Goal: Task Accomplishment & Management: Use online tool/utility

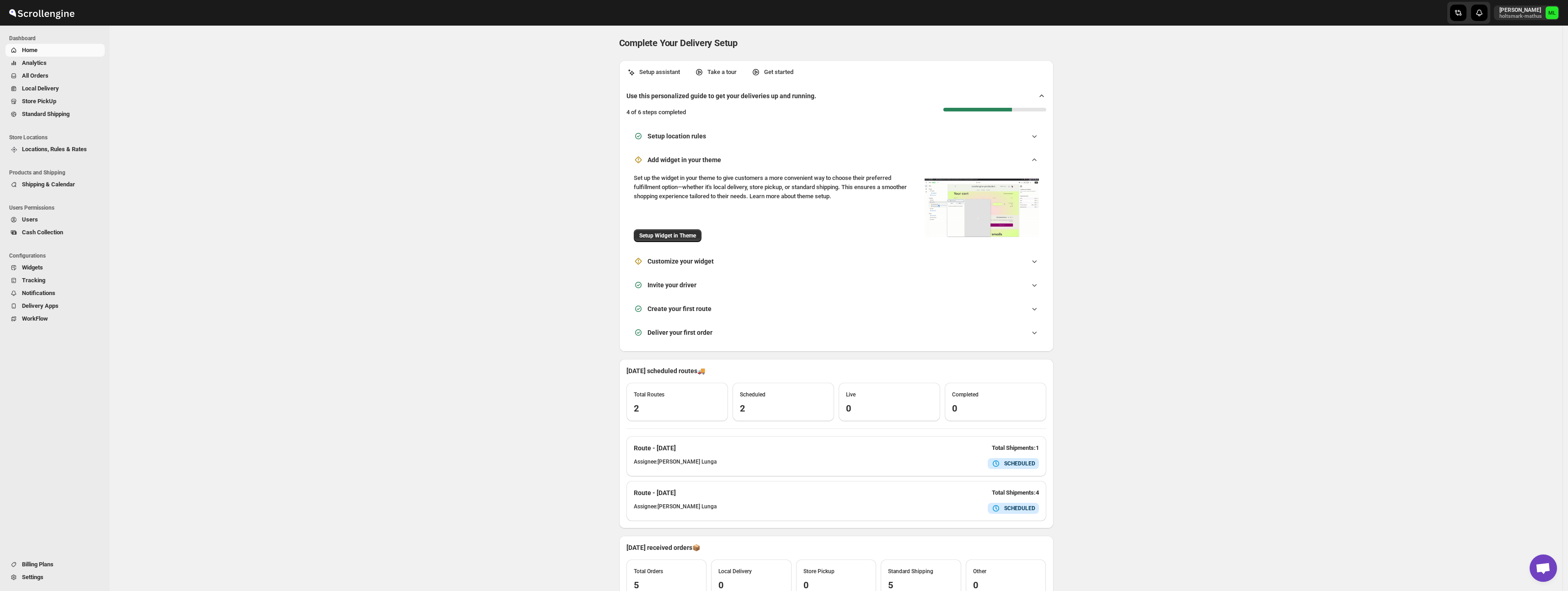
click at [53, 114] on span "Standard Shipping" at bounding box center [45, 114] width 47 height 7
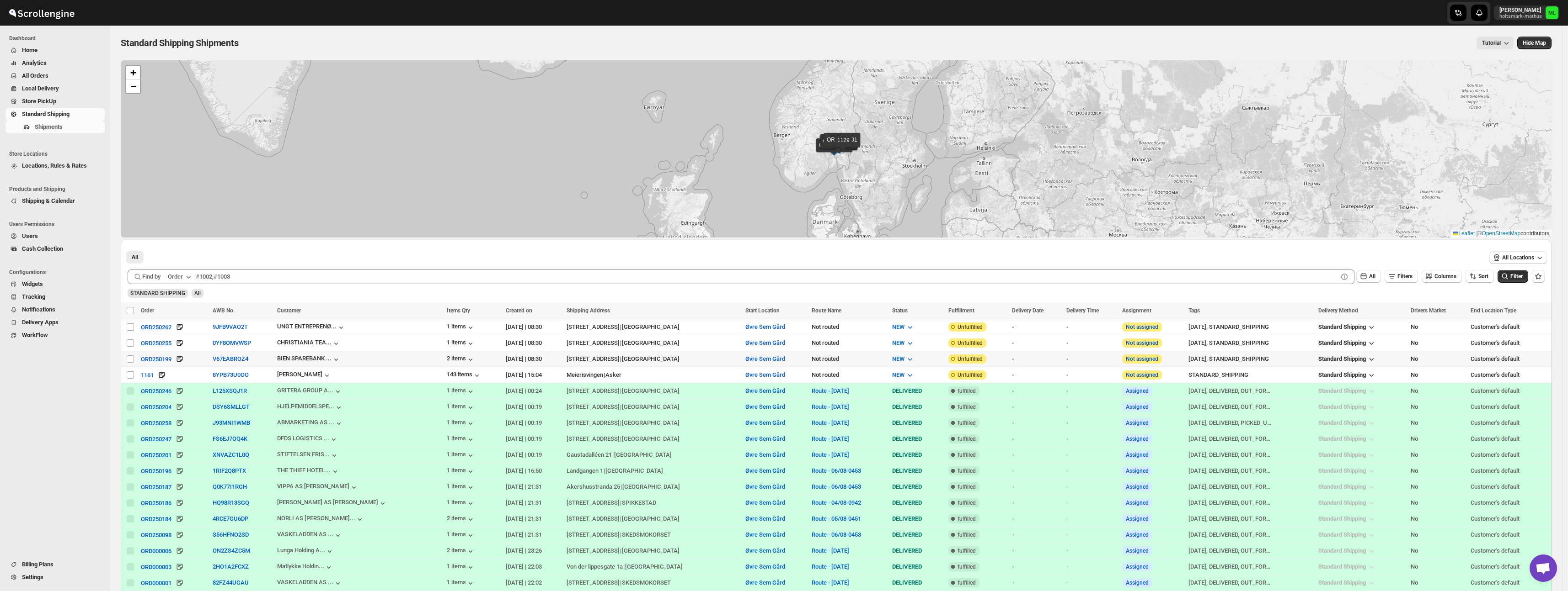
click at [131, 356] on input "Select shipment" at bounding box center [130, 359] width 7 height 7
checkbox input "true"
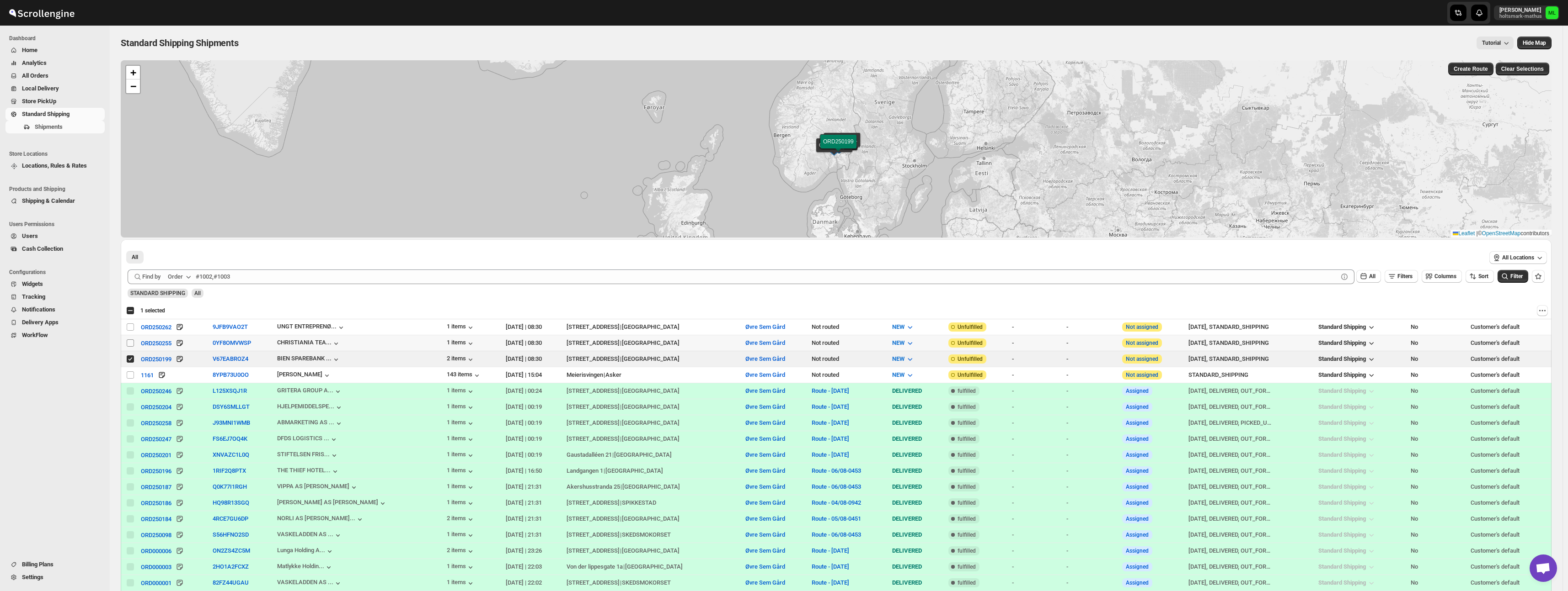
click at [130, 346] on input "Select shipment" at bounding box center [130, 343] width 7 height 7
checkbox input "true"
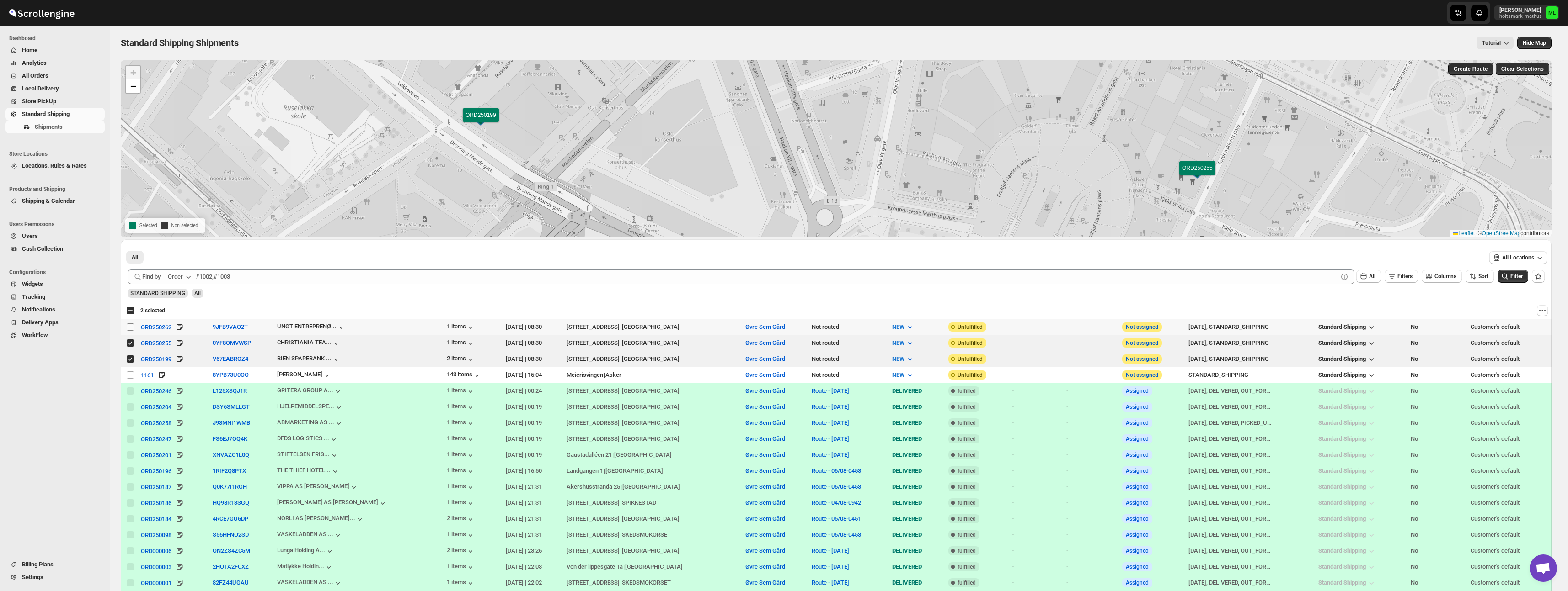
click at [131, 329] on input "Select shipment" at bounding box center [130, 326] width 7 height 7
checkbox input "true"
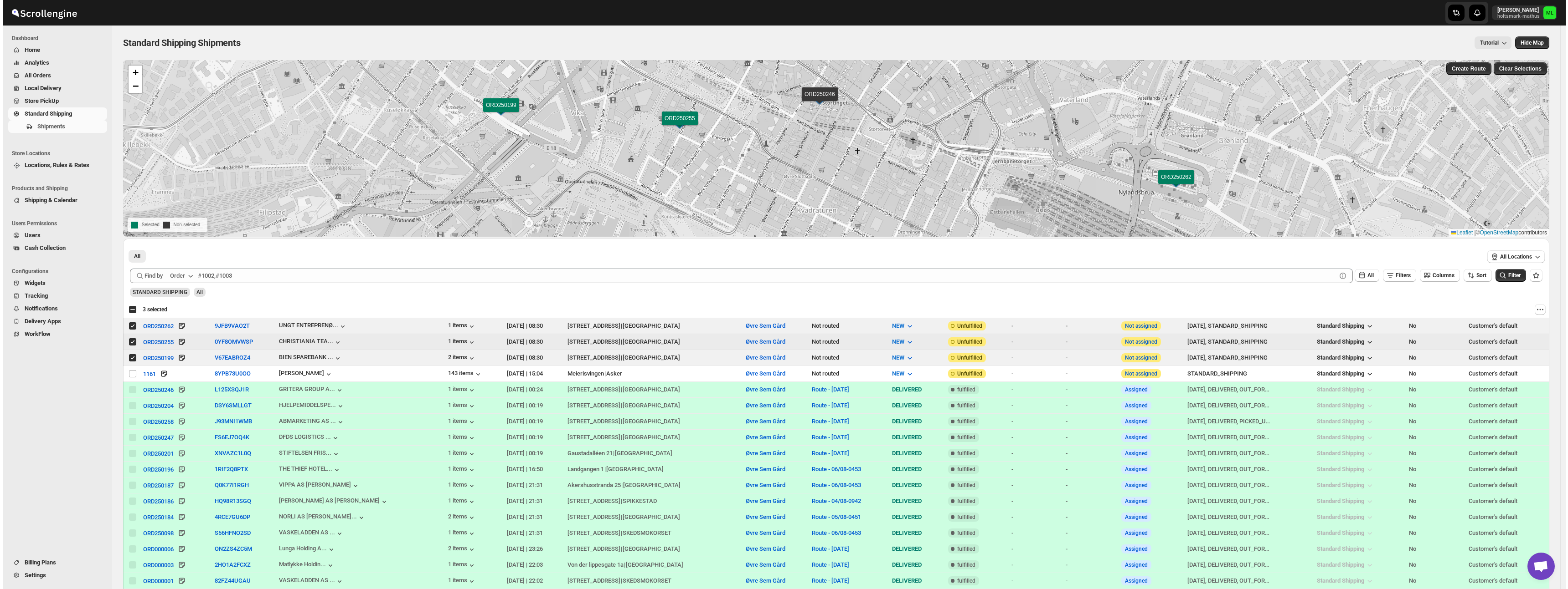
scroll to position [1, 0]
click at [1468, 71] on button "Create Route" at bounding box center [1466, 67] width 45 height 13
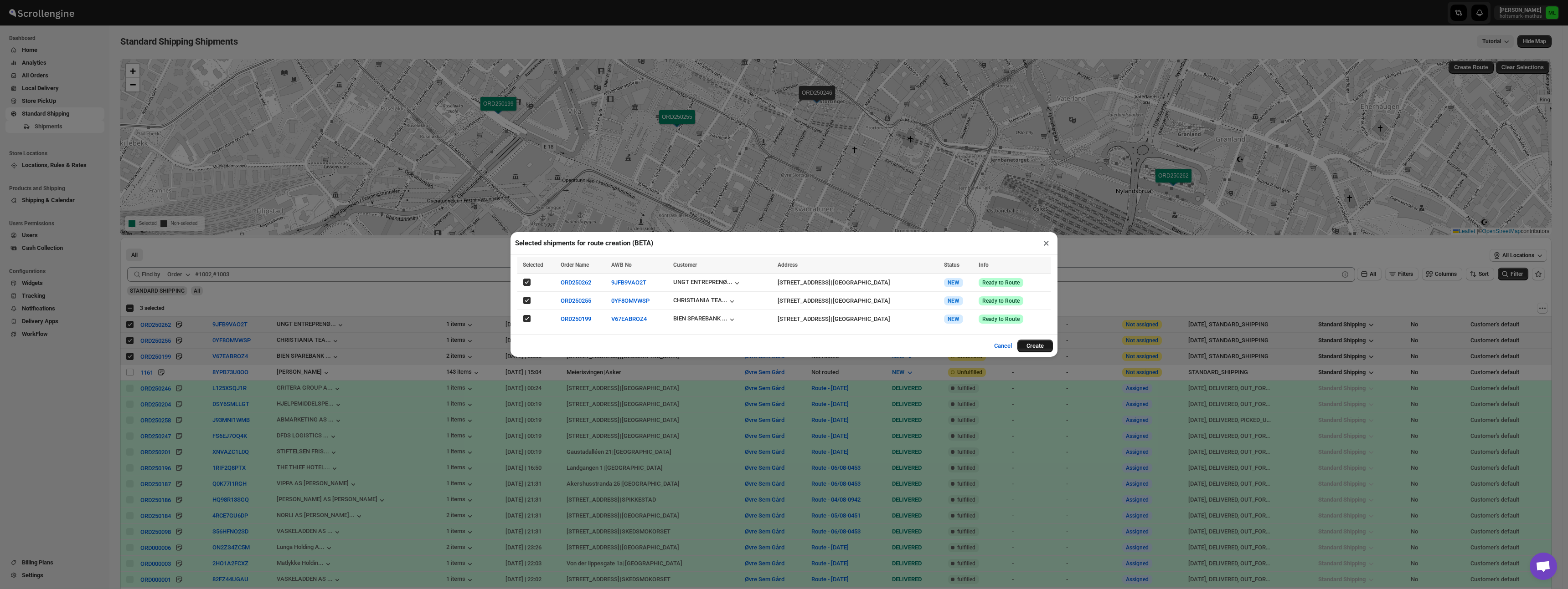
click at [1041, 350] on button "Create" at bounding box center [1035, 346] width 35 height 13
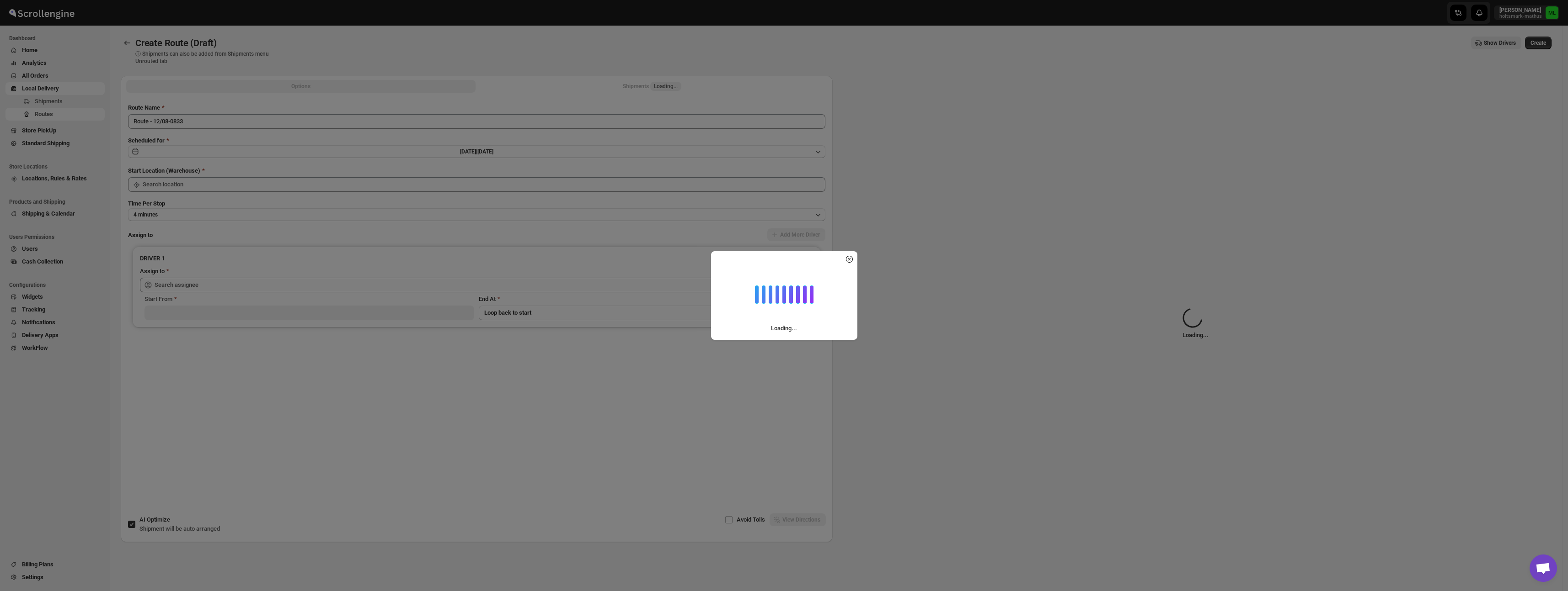
type input "Øvre Sem Gård"
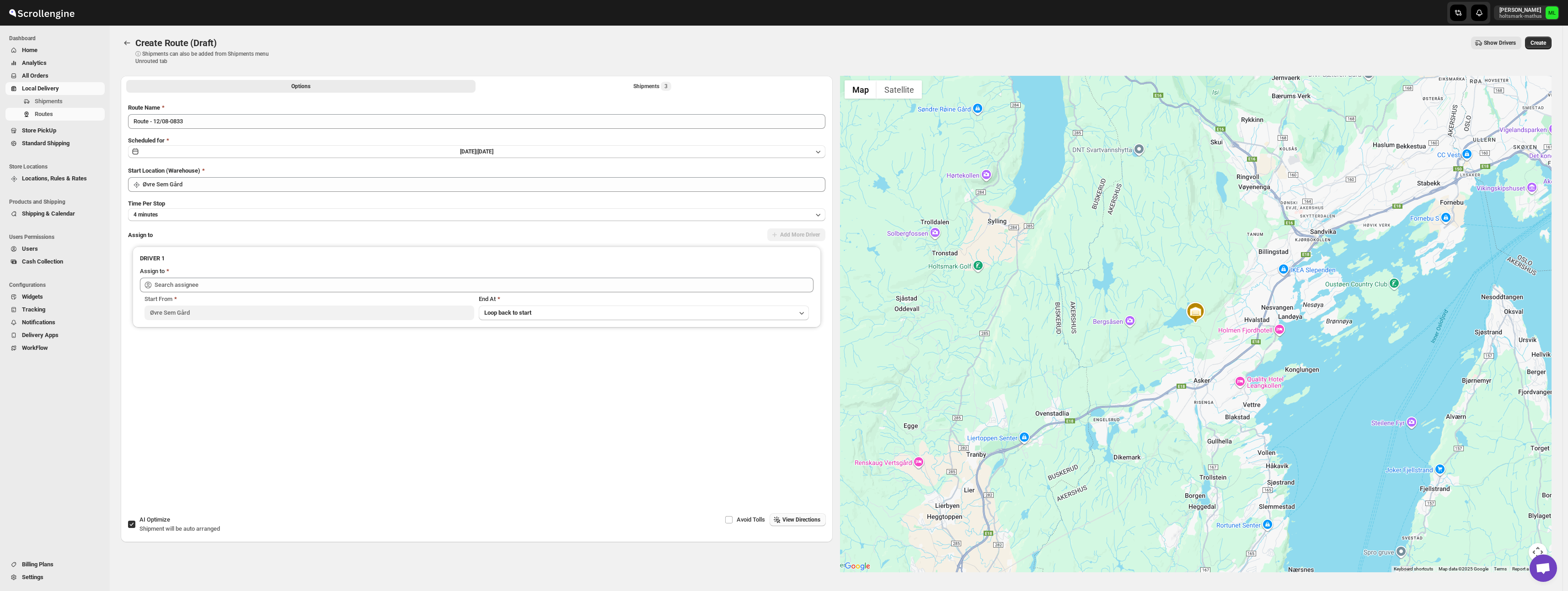
click at [806, 519] on span "View Directions" at bounding box center [801, 520] width 38 height 7
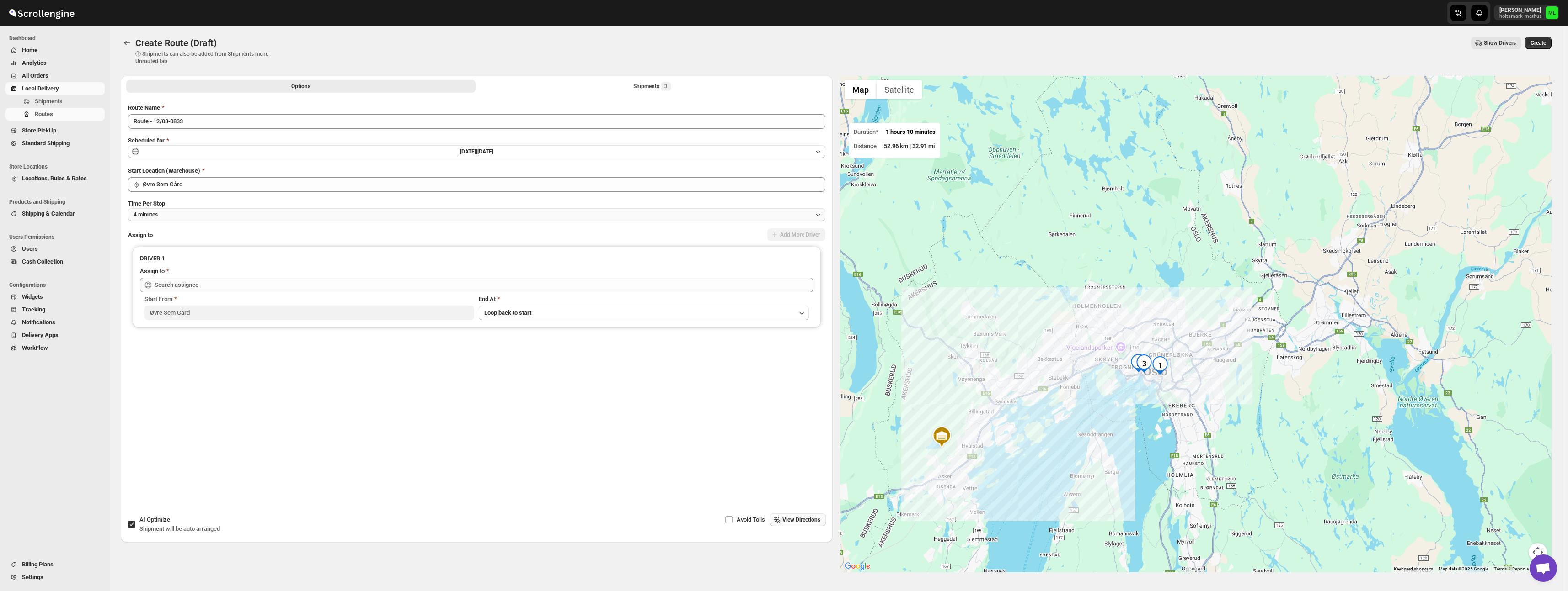
click at [354, 210] on button "4 minutes" at bounding box center [476, 214] width 697 height 13
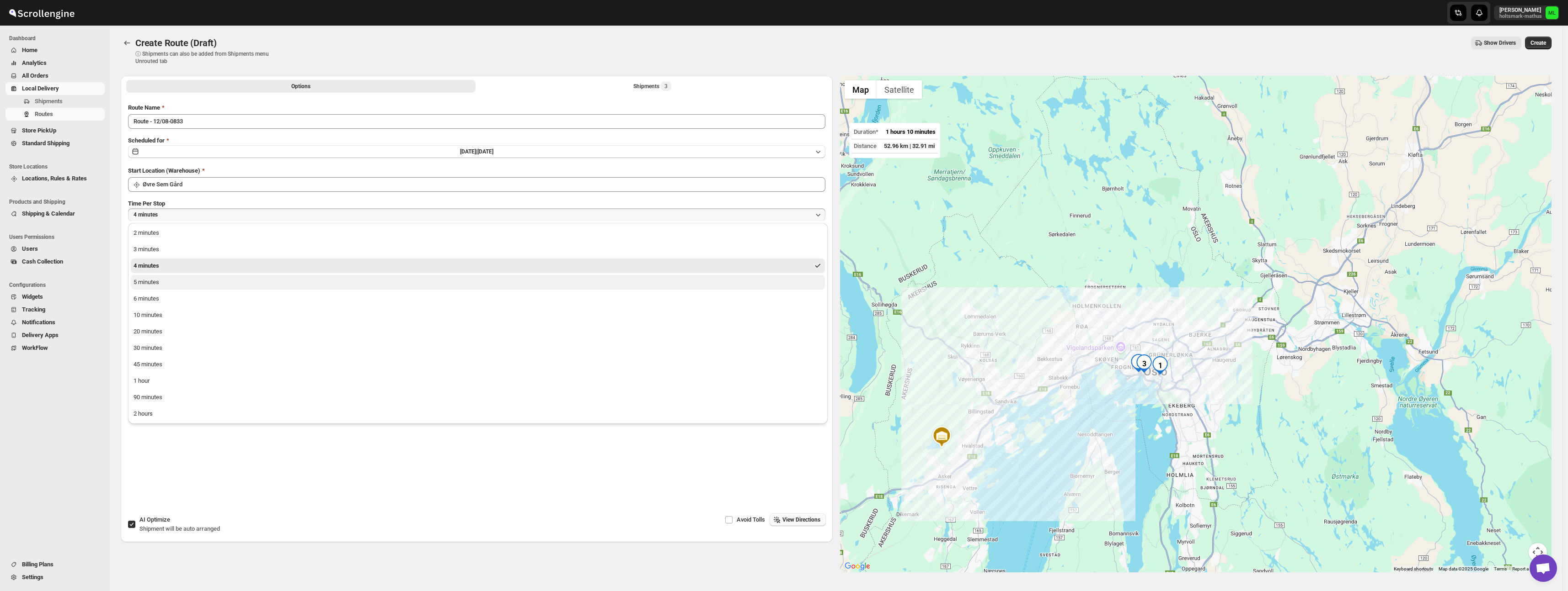
click at [269, 288] on button "5 minutes" at bounding box center [478, 282] width 694 height 15
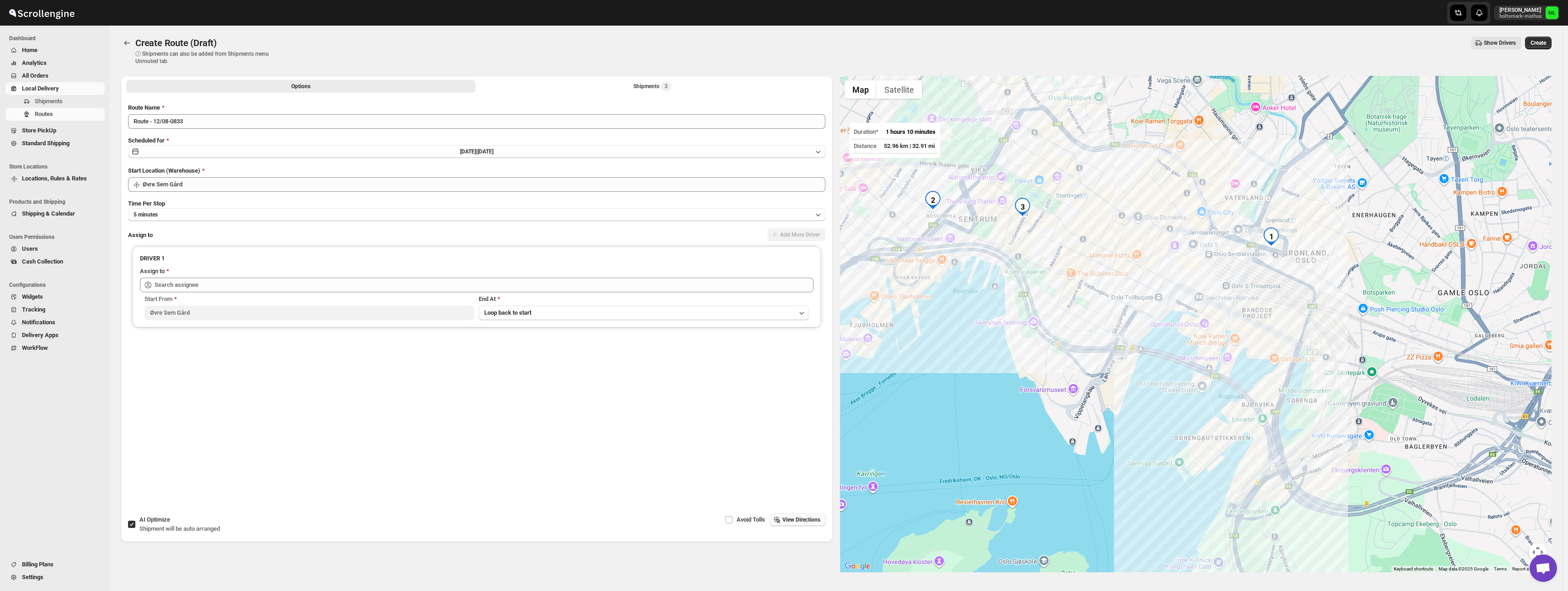
drag, startPoint x: 1428, startPoint y: 283, endPoint x: 1118, endPoint y: 224, distance: 315.6
click at [1107, 222] on div at bounding box center [1196, 324] width 712 height 497
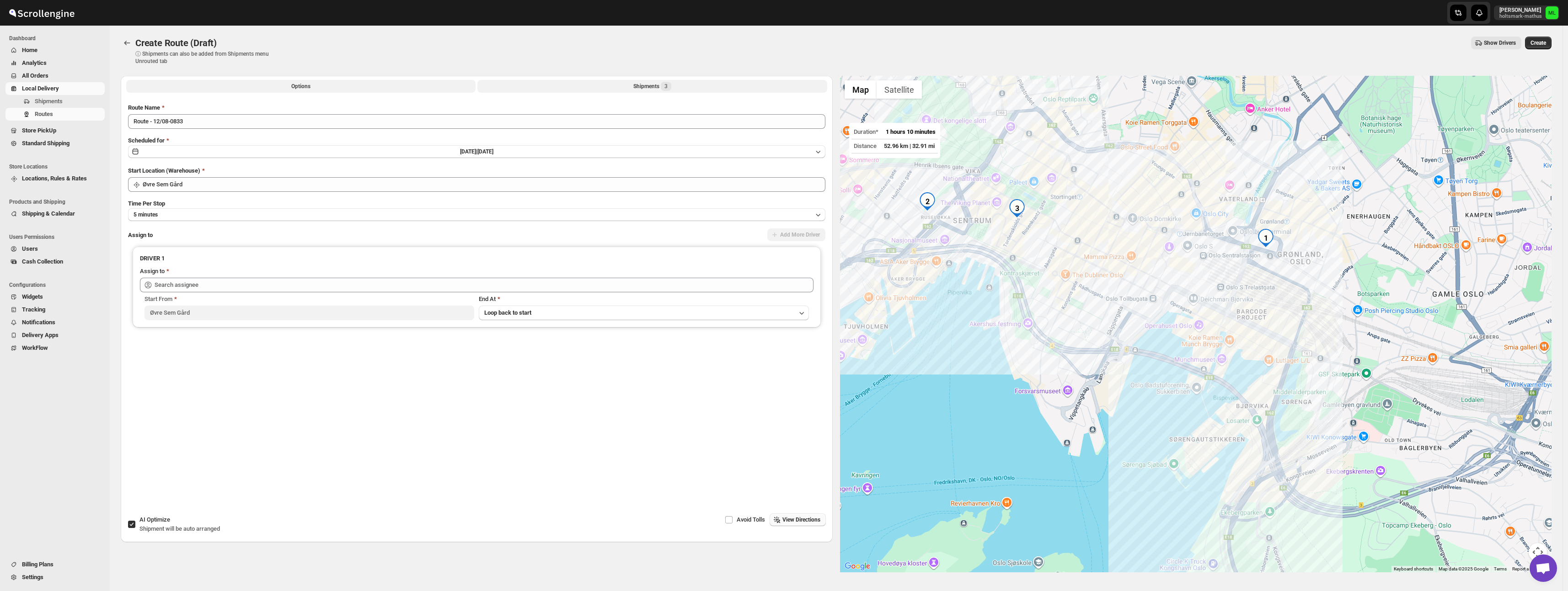
click at [628, 84] on button "Shipments 3" at bounding box center [652, 86] width 349 height 13
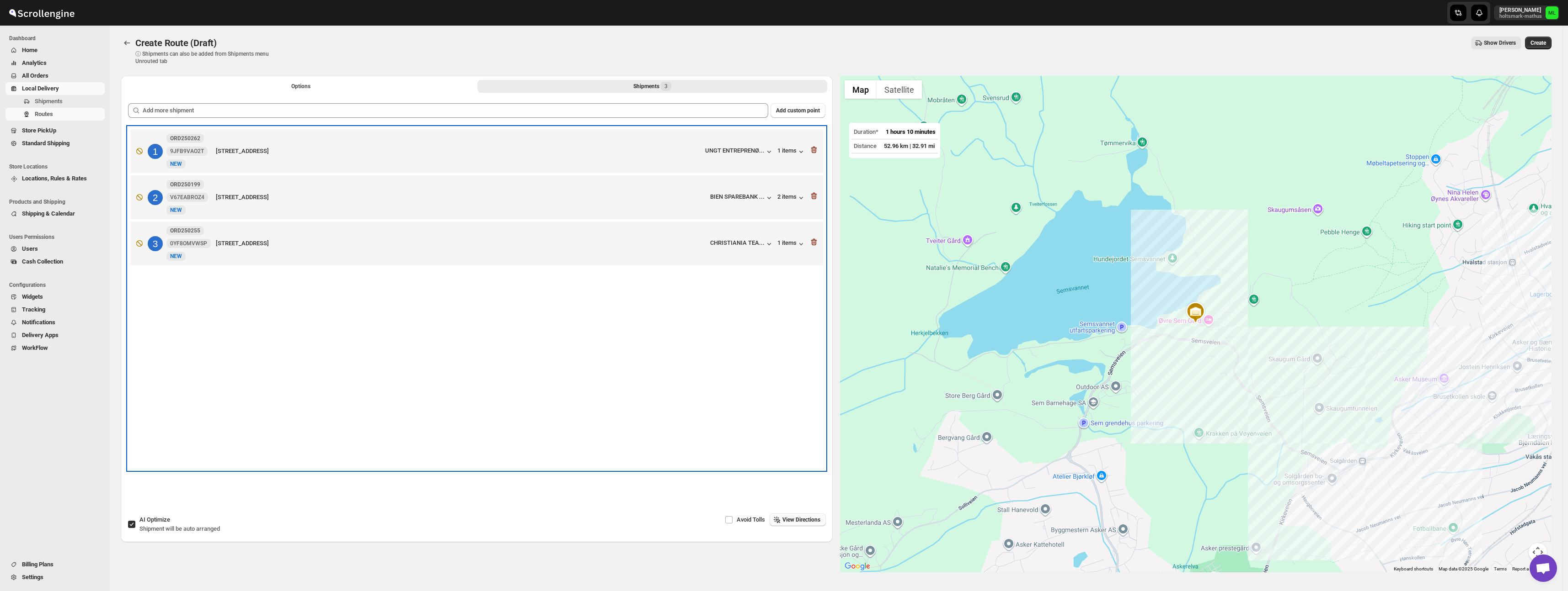
drag, startPoint x: 600, startPoint y: 250, endPoint x: 600, endPoint y: 223, distance: 27.0
click at [600, 223] on div "1 ORD250262 9JFB9VAO2T New NEW [STREET_ADDRESS] UNGT ENTREPRENØ... 1 items 2 OR…" at bounding box center [476, 199] width 697 height 143
drag, startPoint x: 156, startPoint y: 237, endPoint x: 156, endPoint y: 211, distance: 26.0
click at [156, 211] on div "1 ORD250262 9JFB9VAO2T New NEW [STREET_ADDRESS] UNGT ENTREPRENØ... 1 items 2 OR…" at bounding box center [476, 199] width 697 height 143
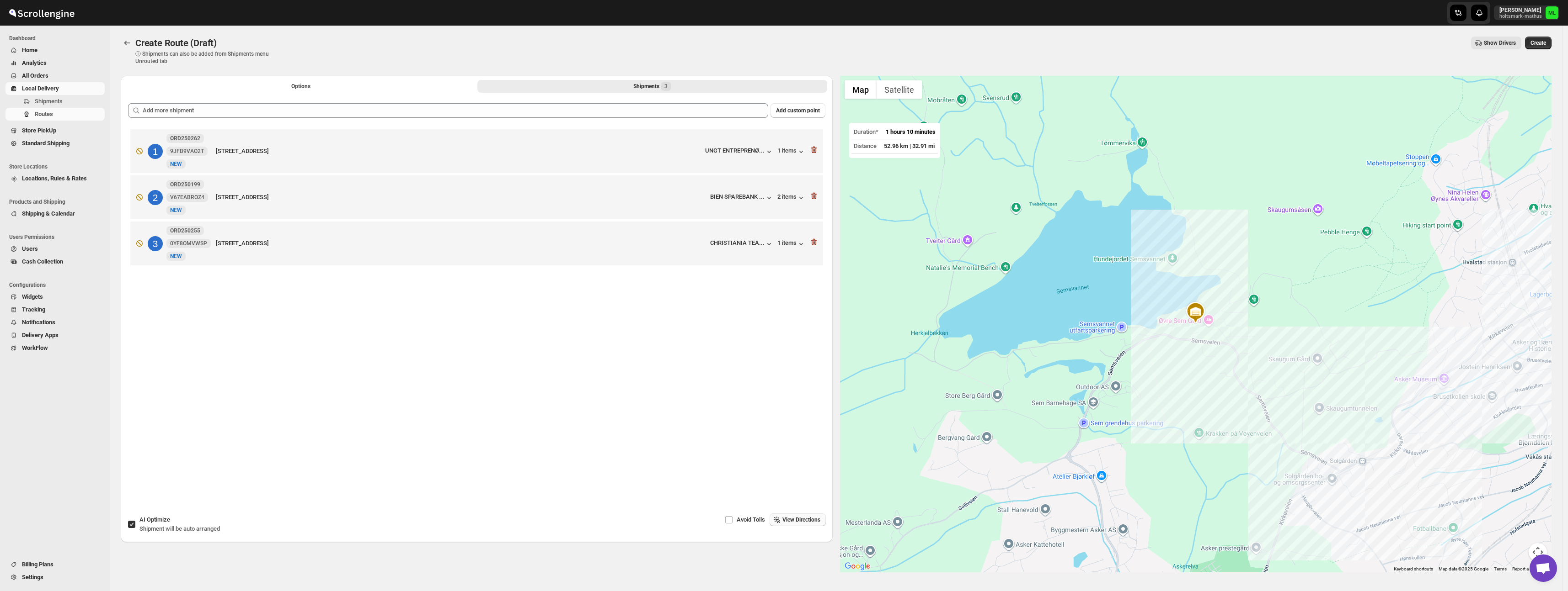
click at [131, 527] on input "AI Optimize Shipment will be auto arranged" at bounding box center [131, 524] width 7 height 7
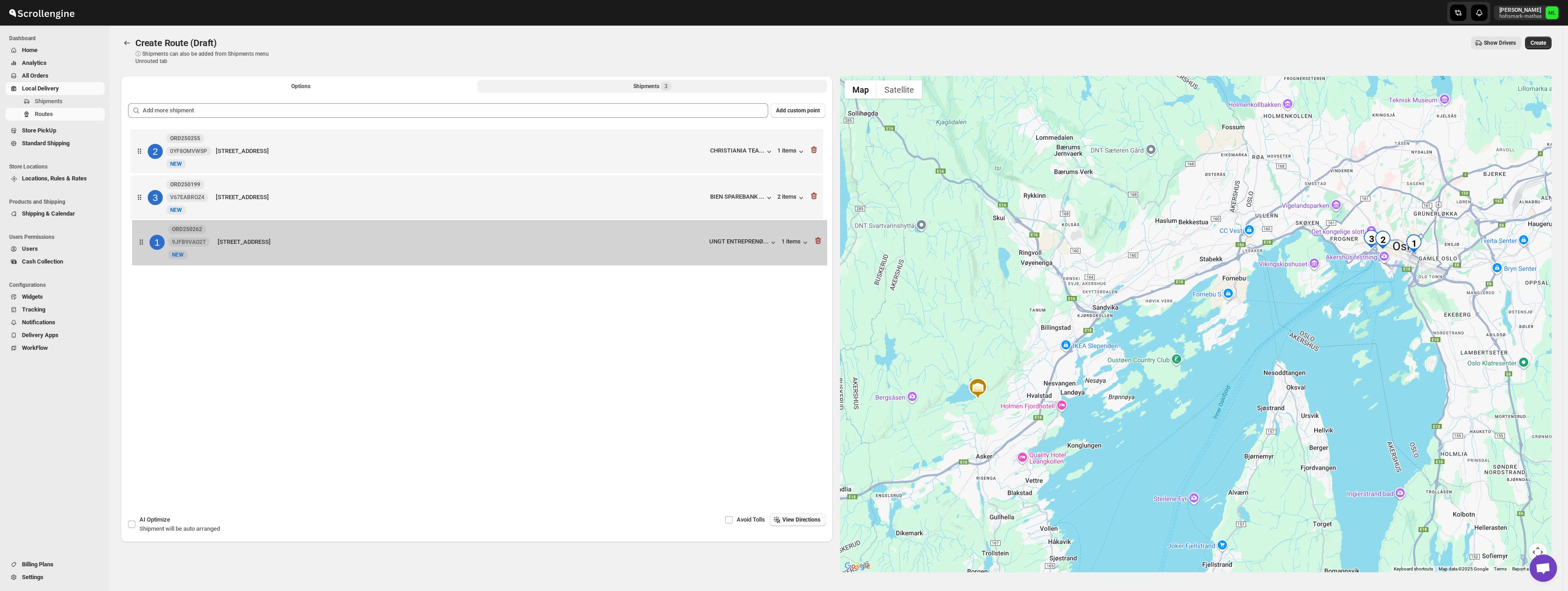
drag, startPoint x: 140, startPoint y: 154, endPoint x: 141, endPoint y: 247, distance: 93.0
click at [141, 247] on div "1 ORD250262 9JFB9VAO2T New NEW [STREET_ADDRESS] UNGT ENTREPRENØ... 1 items 2 OR…" at bounding box center [476, 200] width 697 height 144
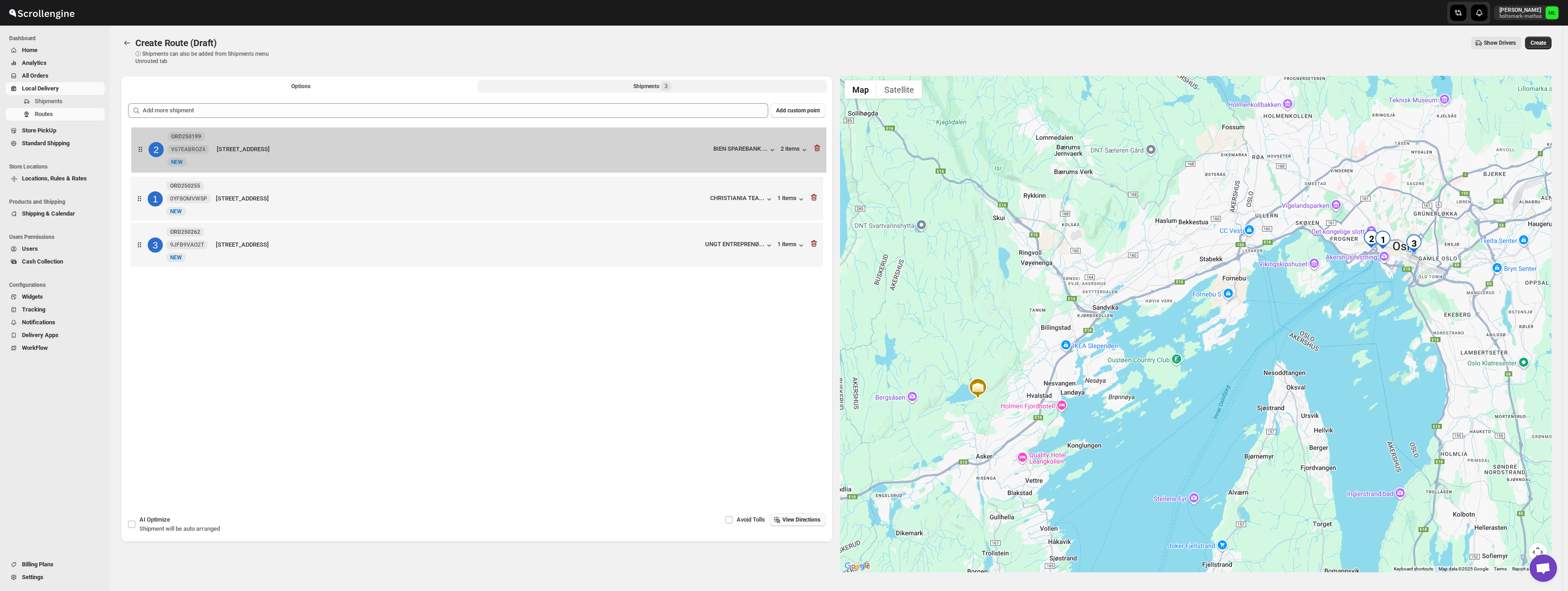
drag, startPoint x: 141, startPoint y: 200, endPoint x: 142, endPoint y: 148, distance: 52.0
click at [142, 148] on div "1 ORD250255 0YF8OMVWSP [GEOGRAPHIC_DATA][STREET_ADDRESS]... 1 items 2 ORD250199…" at bounding box center [476, 200] width 697 height 144
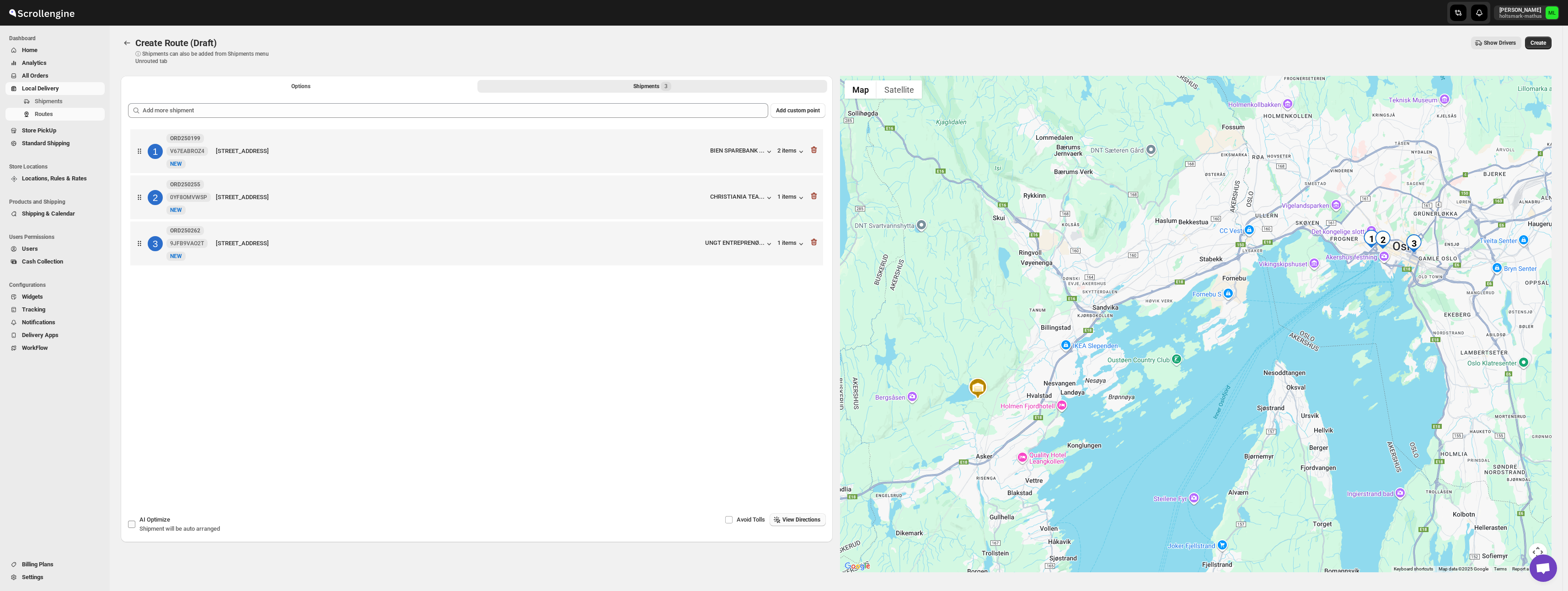
click at [131, 526] on input "AI Optimize Shipment will be auto arranged" at bounding box center [131, 524] width 7 height 7
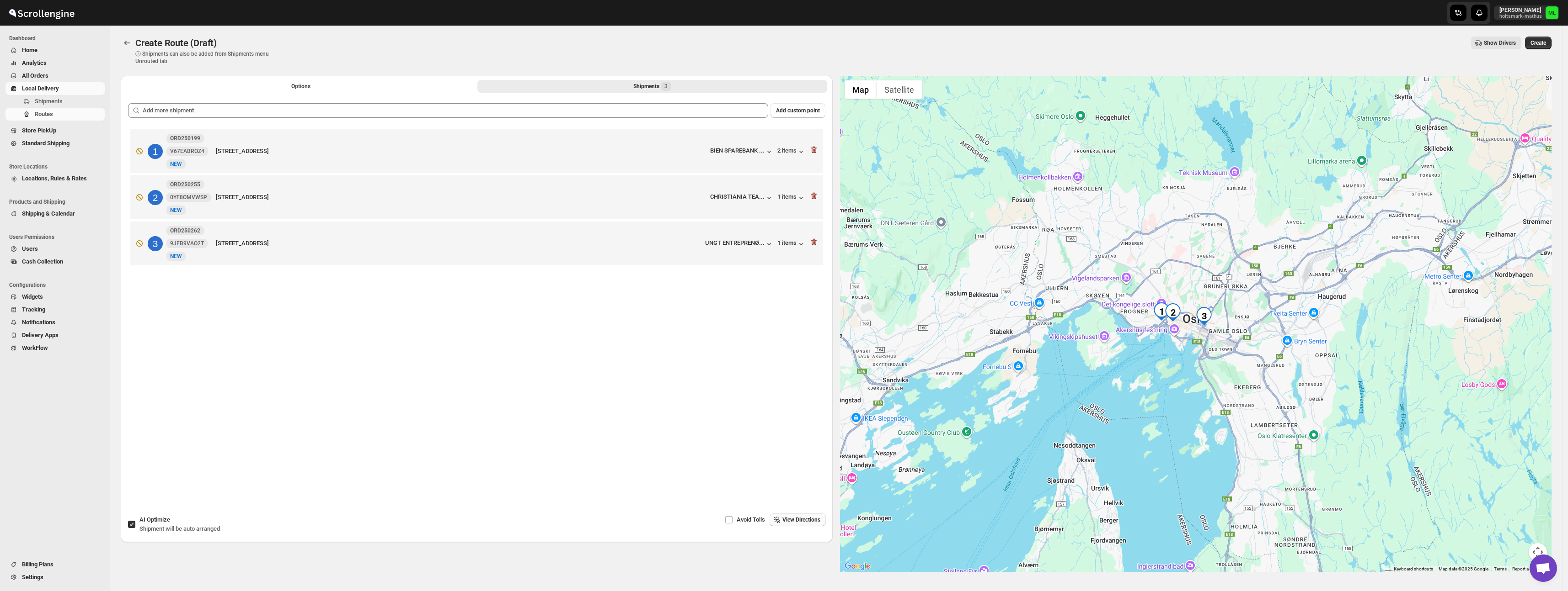
drag, startPoint x: 1217, startPoint y: 246, endPoint x: 785, endPoint y: 396, distance: 457.3
click at [785, 396] on div "Options Shipments 3 More views Options Shipments 3 More views Add custom point …" at bounding box center [832, 320] width 1437 height 504
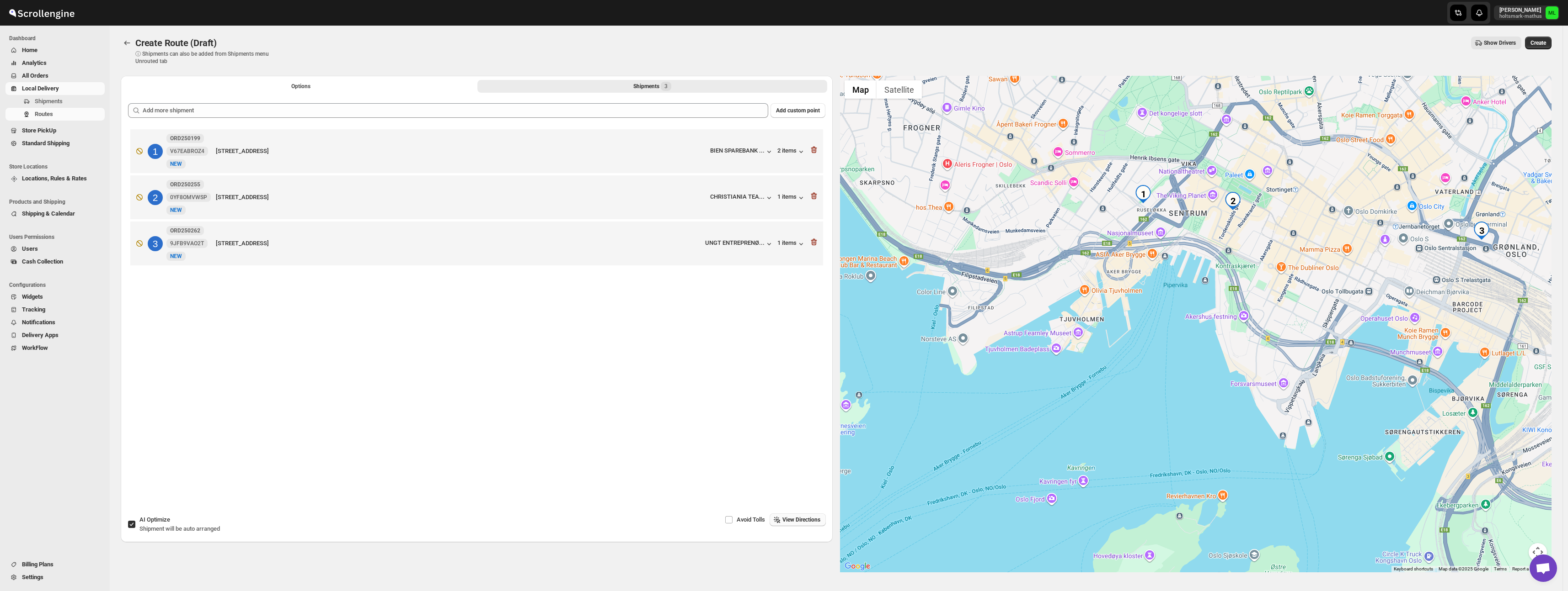
click at [790, 518] on span "View Directions" at bounding box center [801, 520] width 38 height 7
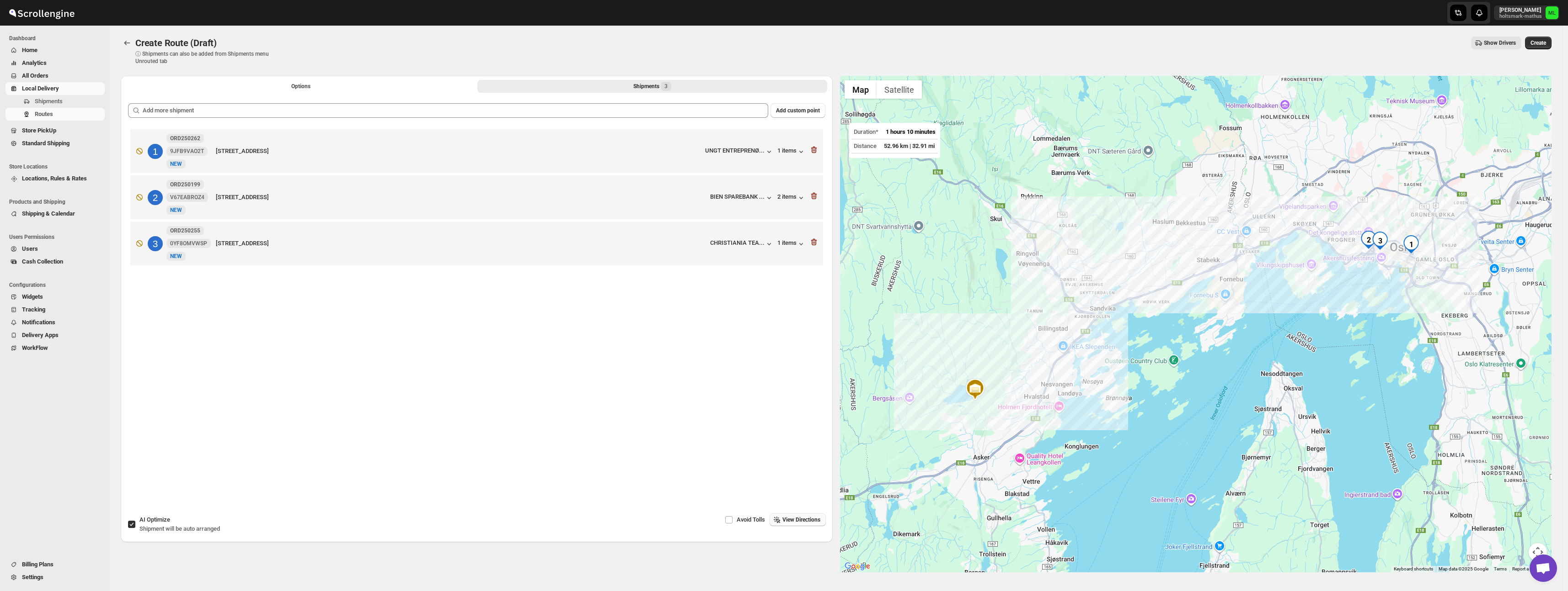
click at [133, 524] on input "AI Optimize Shipment will be auto arranged" at bounding box center [131, 524] width 7 height 7
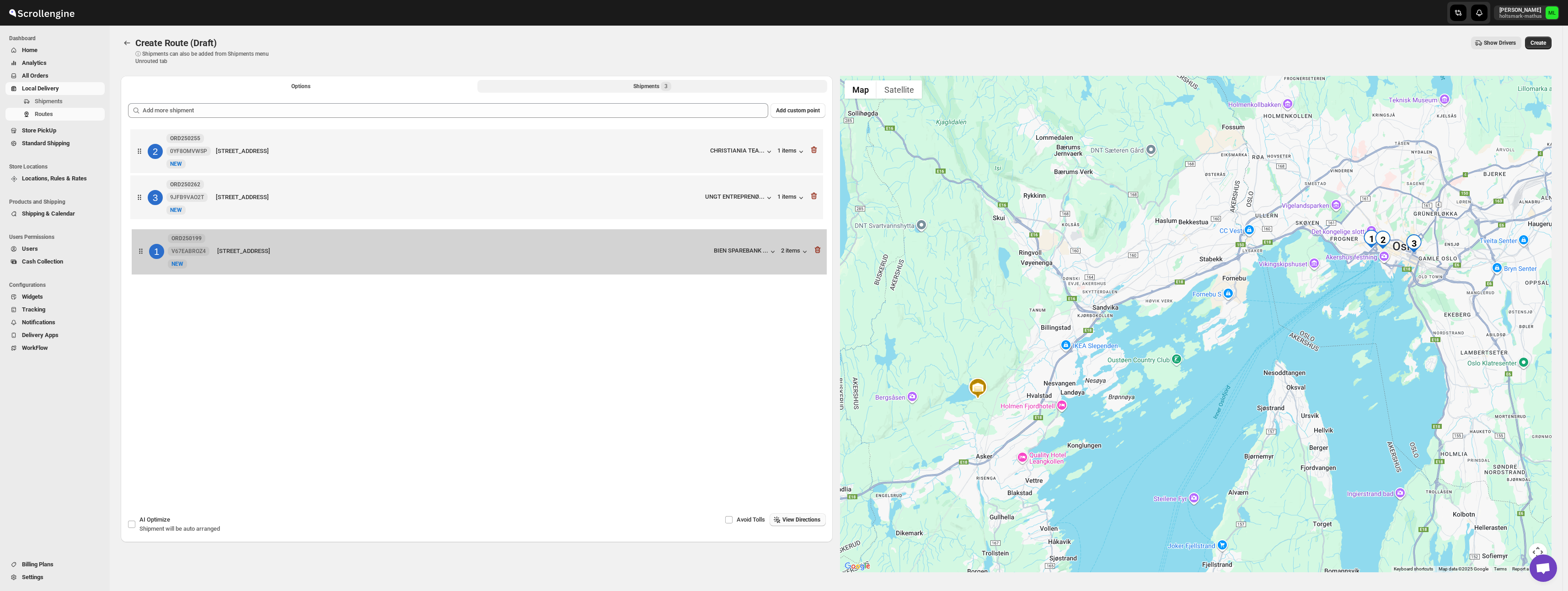
drag, startPoint x: 138, startPoint y: 150, endPoint x: 140, endPoint y: 253, distance: 103.0
click at [140, 253] on div "1 ORD250199 V67EABROZ4 [STREET_ADDRESS] BIEN SPAREBANK ... 2 items 2 ORD250255 …" at bounding box center [476, 200] width 697 height 144
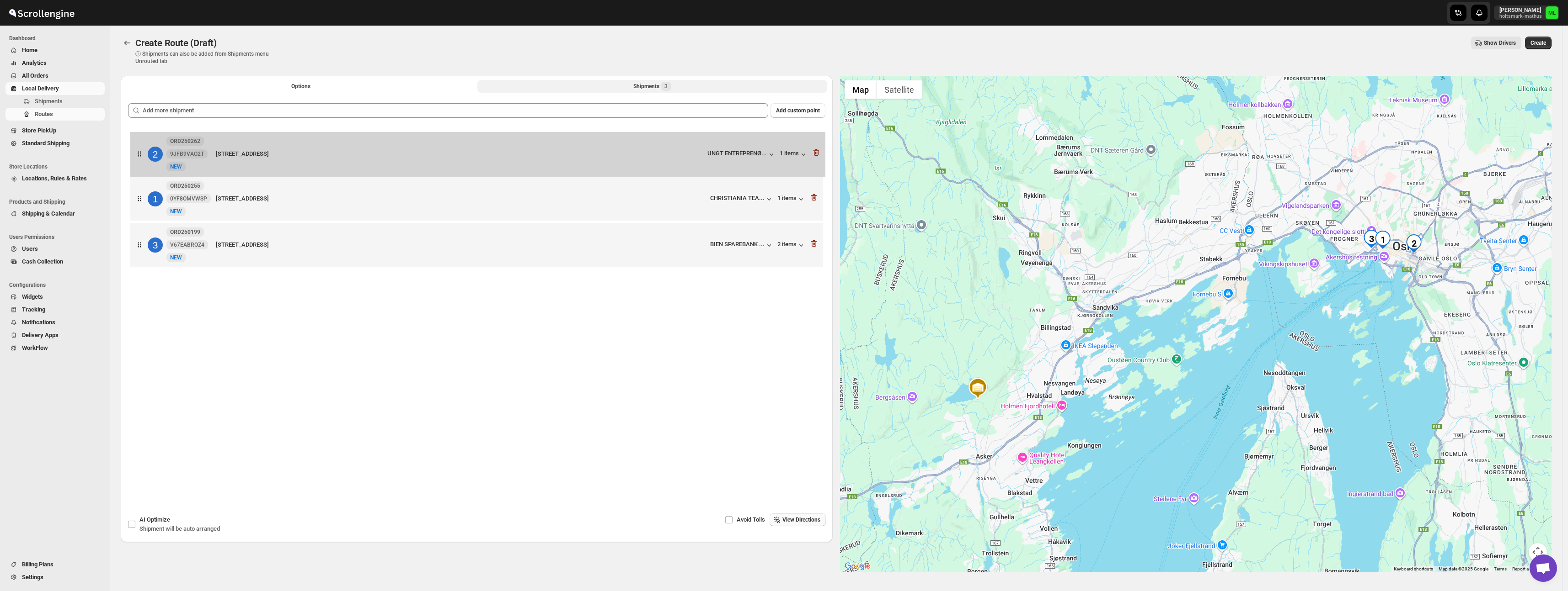
drag, startPoint x: 143, startPoint y: 200, endPoint x: 144, endPoint y: 152, distance: 48.0
click at [144, 152] on div "1 ORD250255 0YF8OMVWSP [GEOGRAPHIC_DATA][STREET_ADDRESS]... 1 items 2 ORD250262…" at bounding box center [476, 200] width 697 height 144
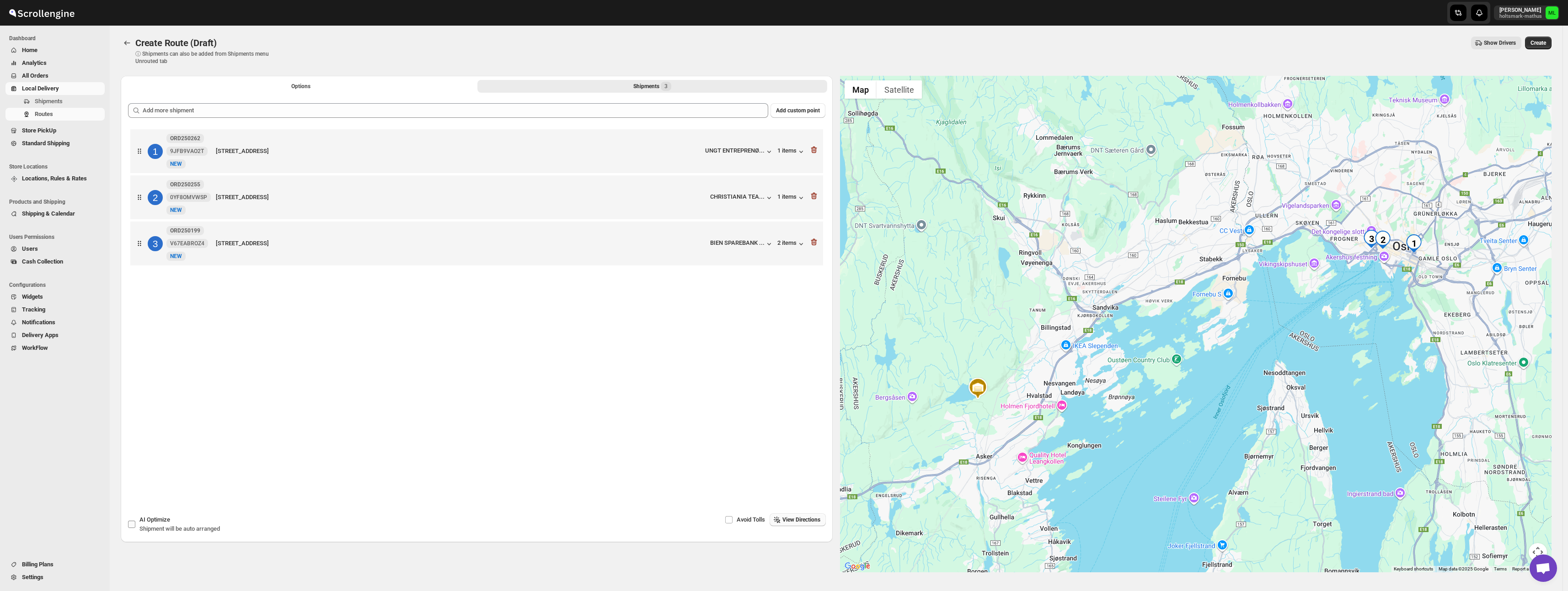
click at [136, 526] on label "AI Optimize Shipment will be auto arranged" at bounding box center [173, 525] width 92 height 22
click at [135, 526] on input "AI Optimize Shipment will be auto arranged" at bounding box center [131, 524] width 7 height 7
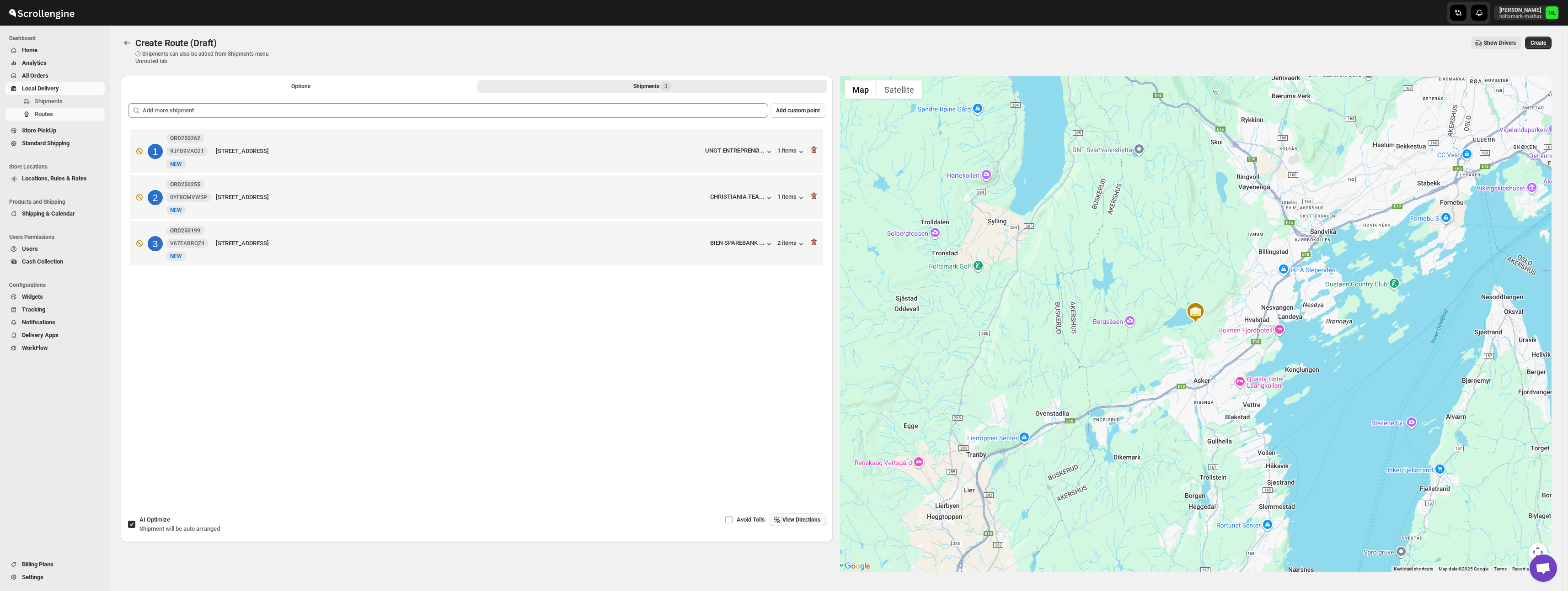
click at [819, 523] on span "View Directions" at bounding box center [801, 520] width 38 height 7
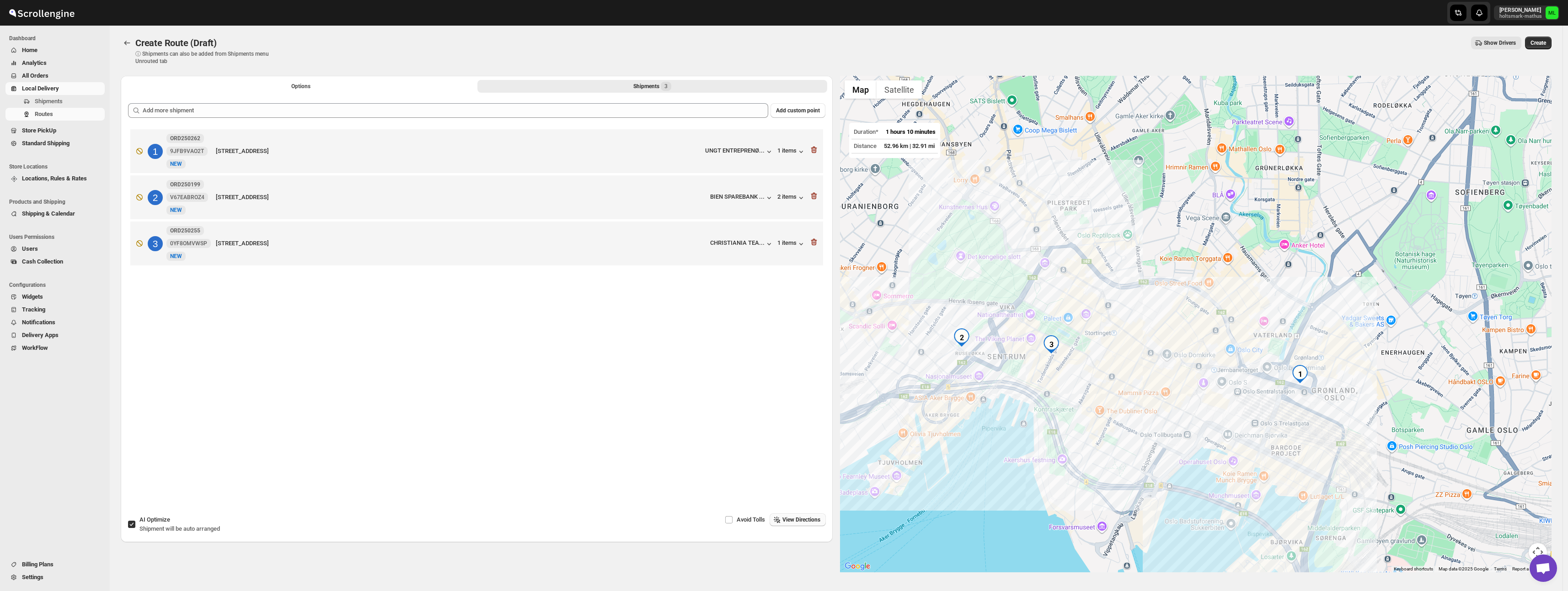
click at [130, 526] on input "AI Optimize Shipment will be auto arranged" at bounding box center [131, 524] width 7 height 7
checkbox input "false"
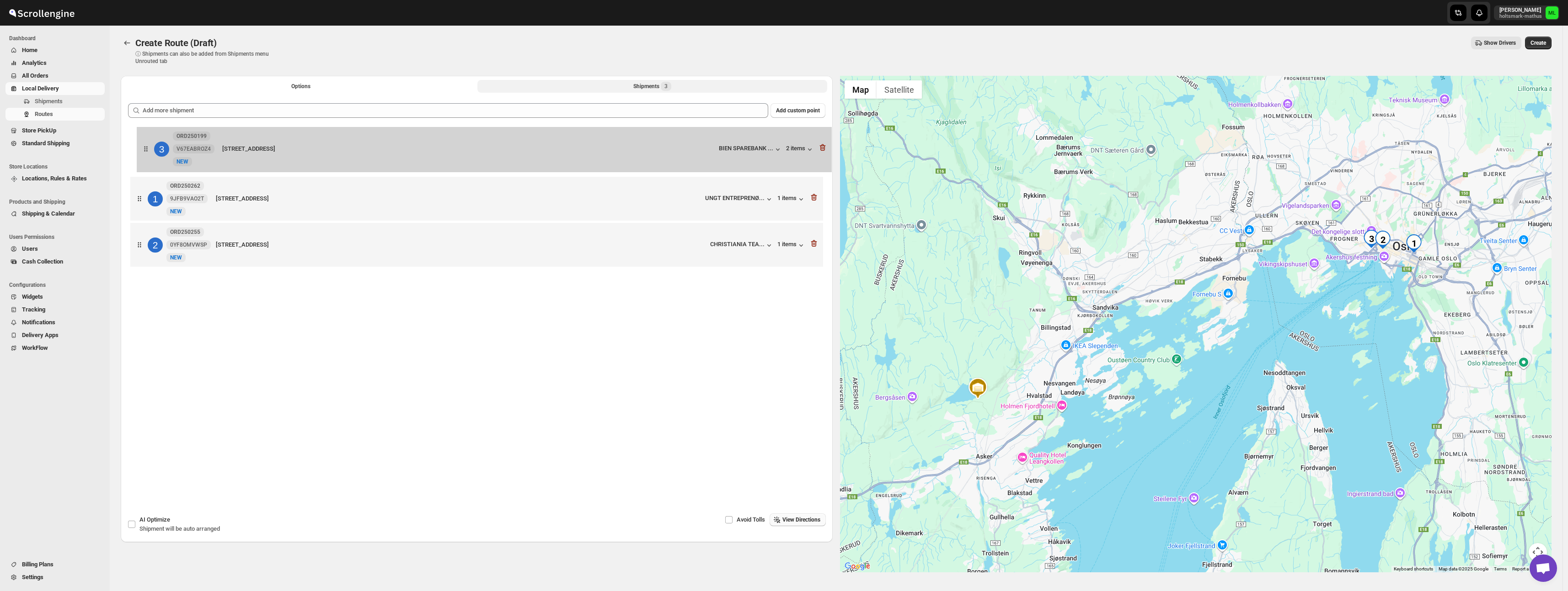
drag, startPoint x: 140, startPoint y: 207, endPoint x: 146, endPoint y: 147, distance: 60.3
click at [146, 147] on div "1 ORD250262 9JFB9VAO2T New NEW [STREET_ADDRESS] UNGT ENTREPRENØ... 1 items 2 OR…" at bounding box center [476, 200] width 697 height 144
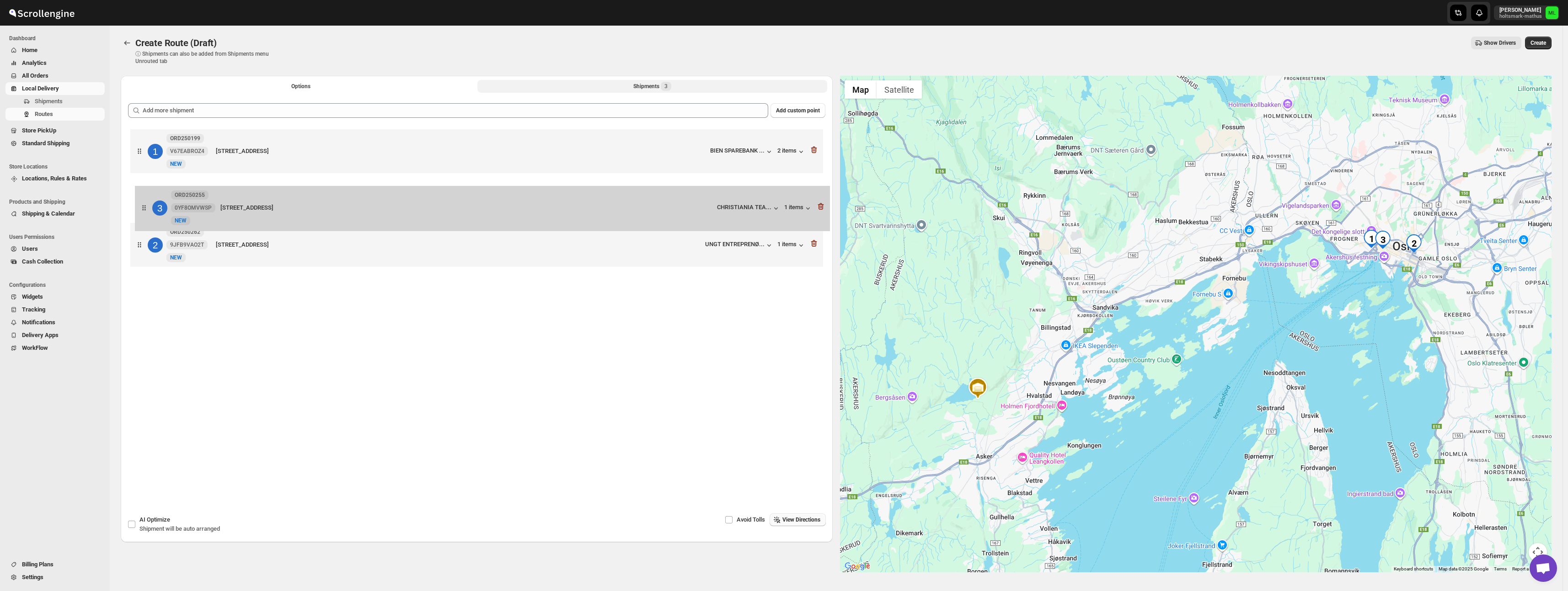
drag, startPoint x: 140, startPoint y: 239, endPoint x: 145, endPoint y: 207, distance: 32.4
click at [145, 207] on div "1 ORD250199 V67EABROZ4 New [STREET_ADDRESS] BIEN SPAREBANK ... 2 items 2 ORD250…" at bounding box center [476, 200] width 697 height 144
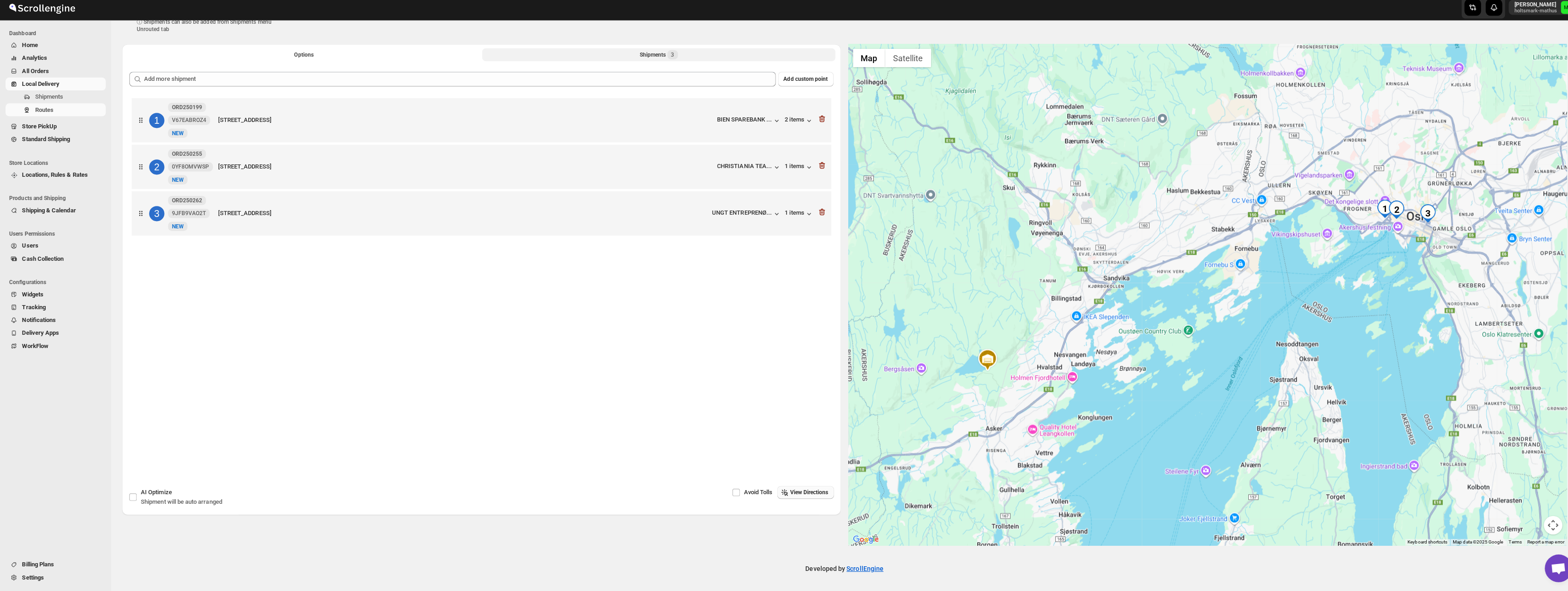
scroll to position [27, 0]
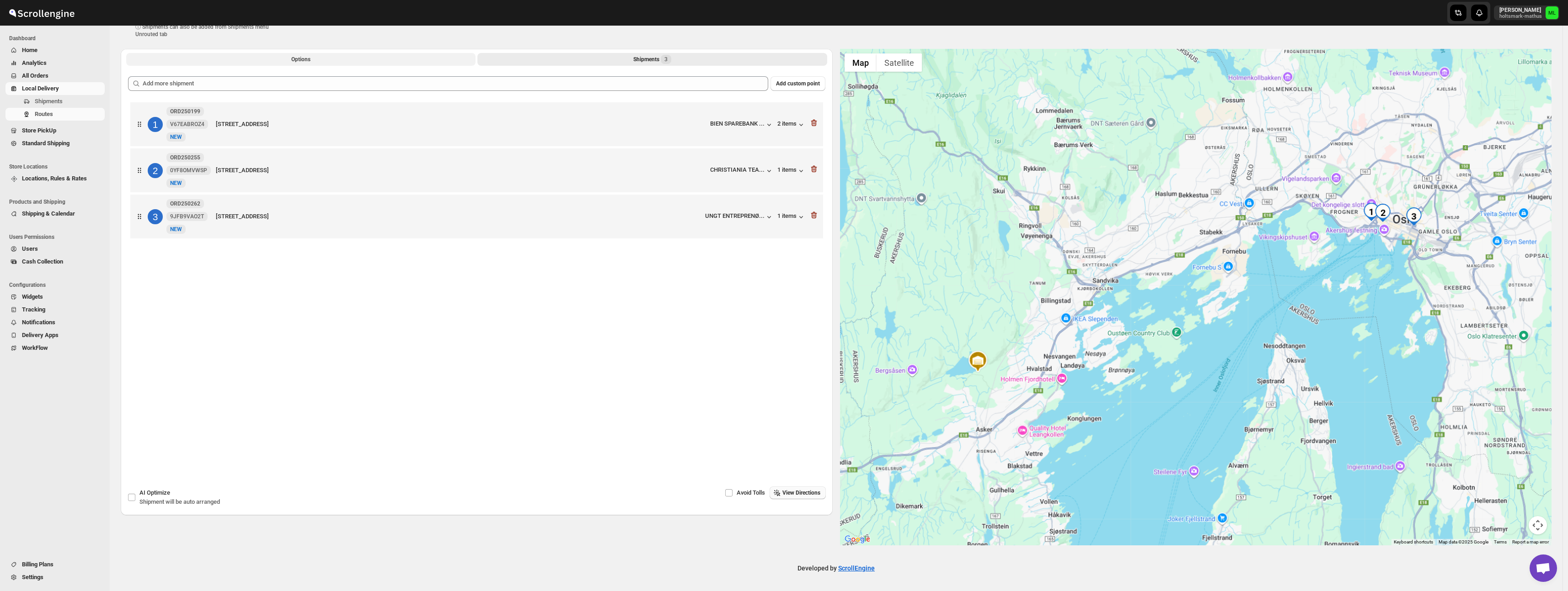
click at [296, 54] on button "Options" at bounding box center [301, 59] width 349 height 13
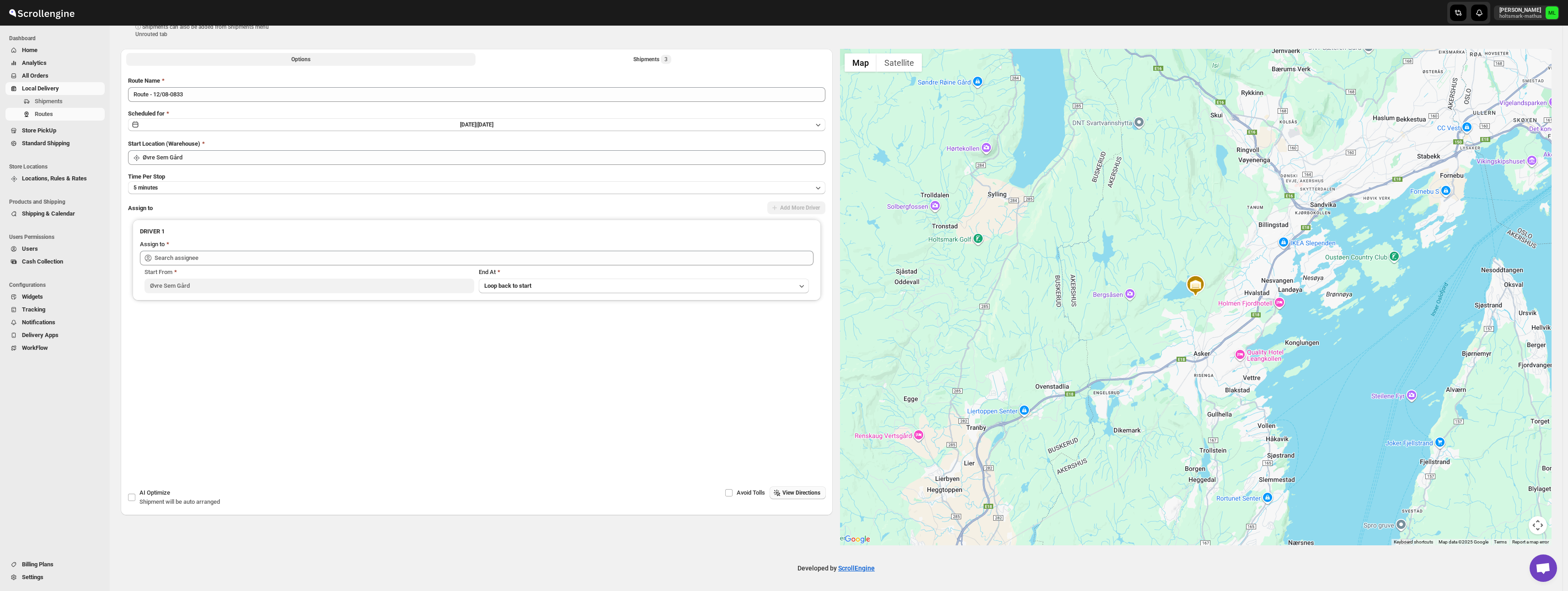
click at [296, 61] on span "Options" at bounding box center [301, 58] width 19 height 7
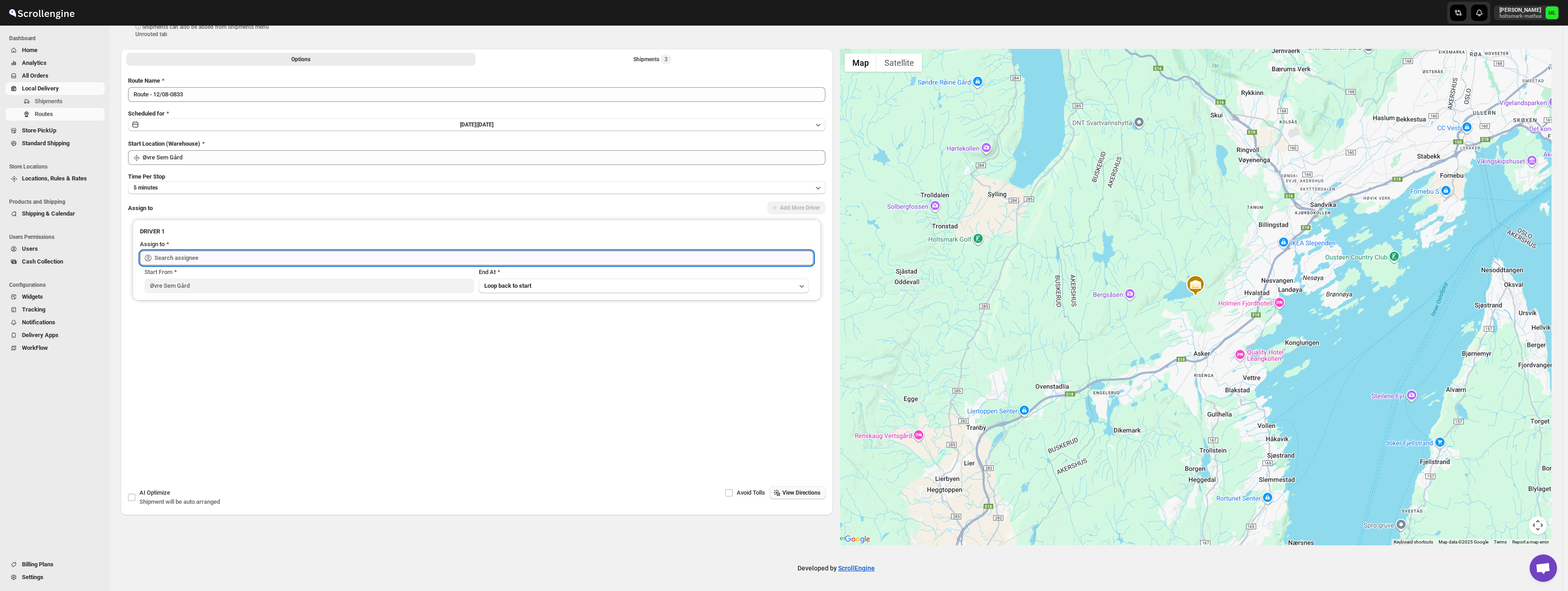
click at [168, 259] on input "text" at bounding box center [483, 258] width 658 height 15
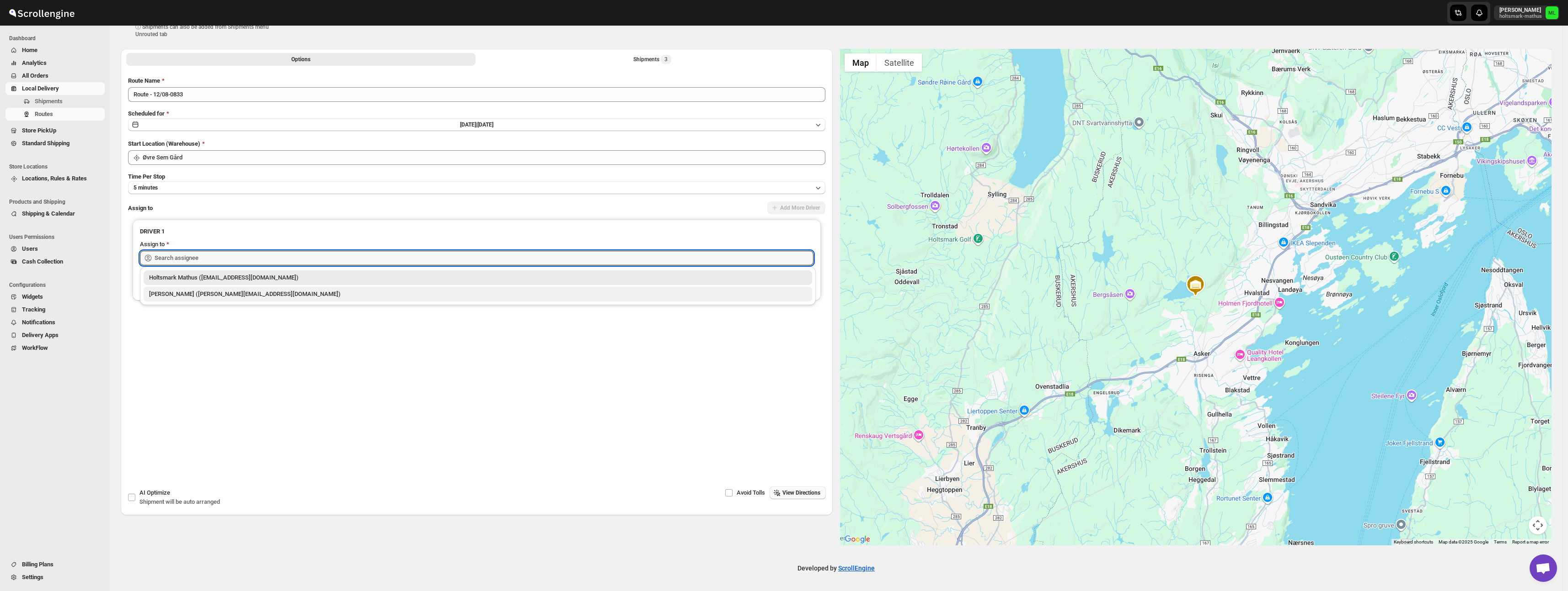
click at [161, 297] on div "[PERSON_NAME] ([PERSON_NAME][EMAIL_ADDRESS][DOMAIN_NAME])" at bounding box center [478, 294] width 657 height 9
type input "[PERSON_NAME] ([PERSON_NAME][EMAIL_ADDRESS][DOMAIN_NAME])"
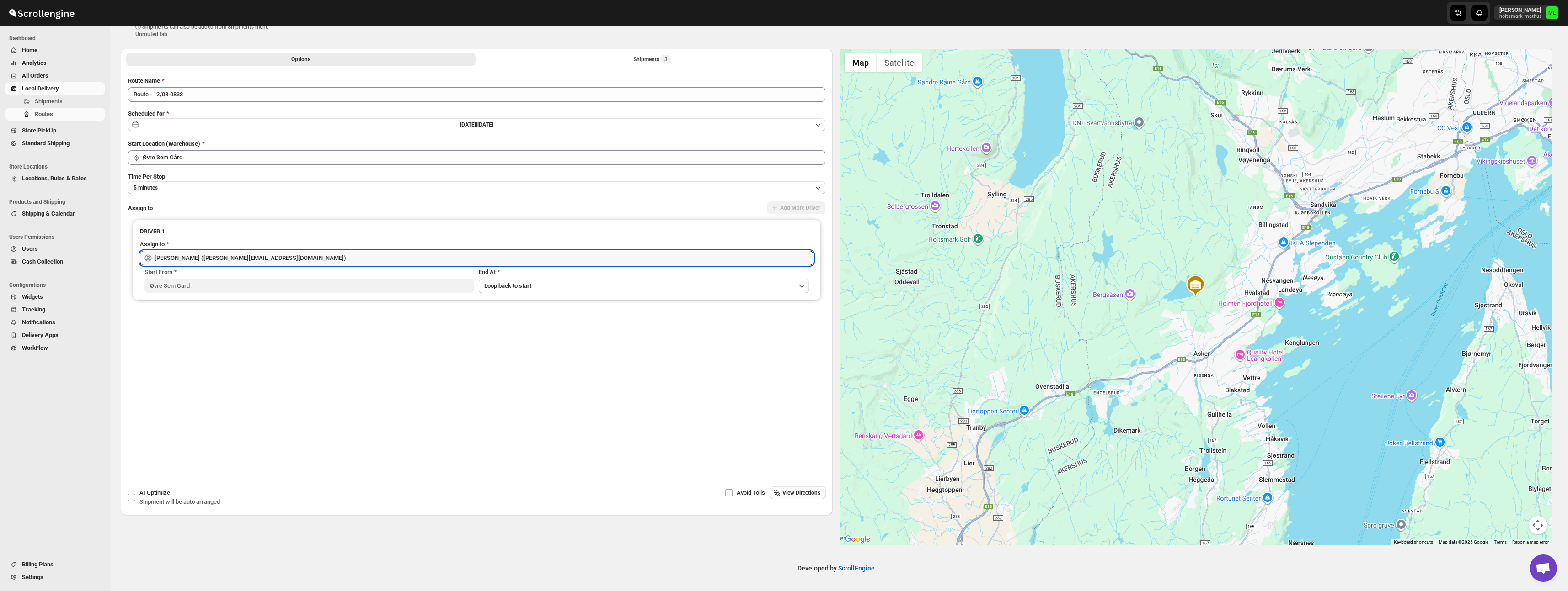
scroll to position [0, 0]
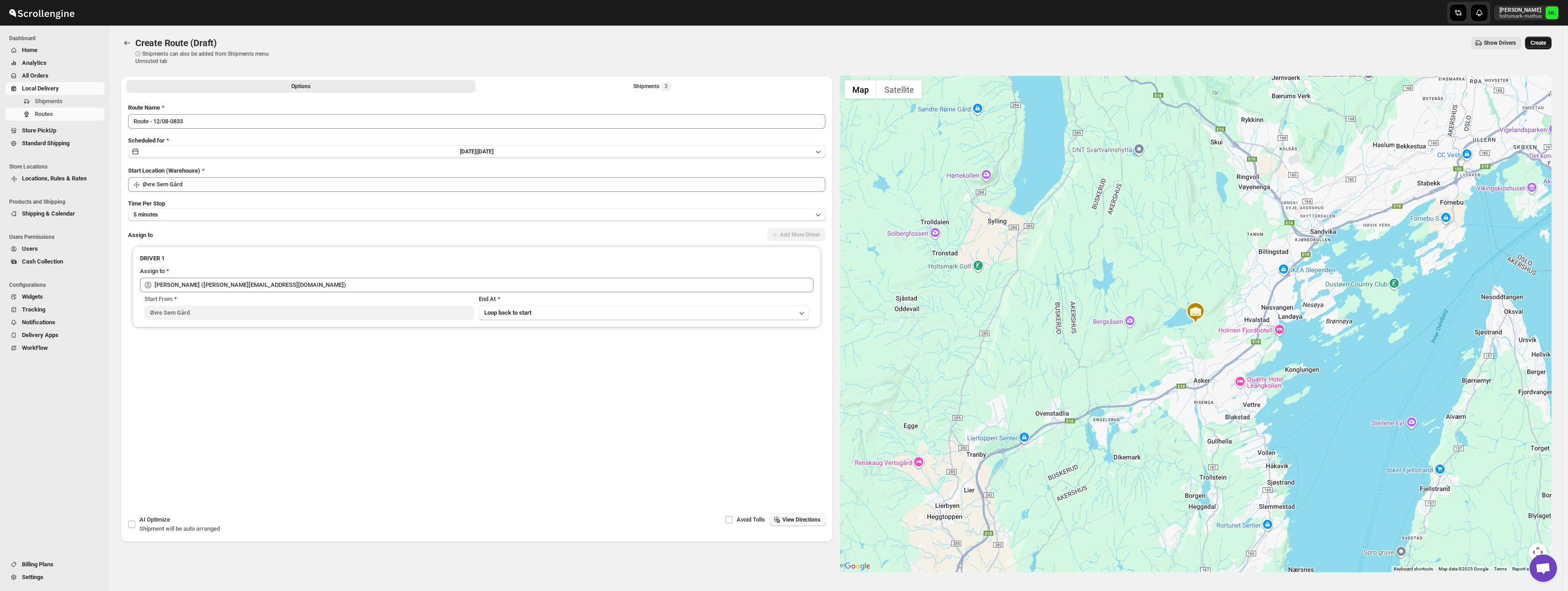
click at [1542, 45] on span "Create" at bounding box center [1538, 42] width 16 height 7
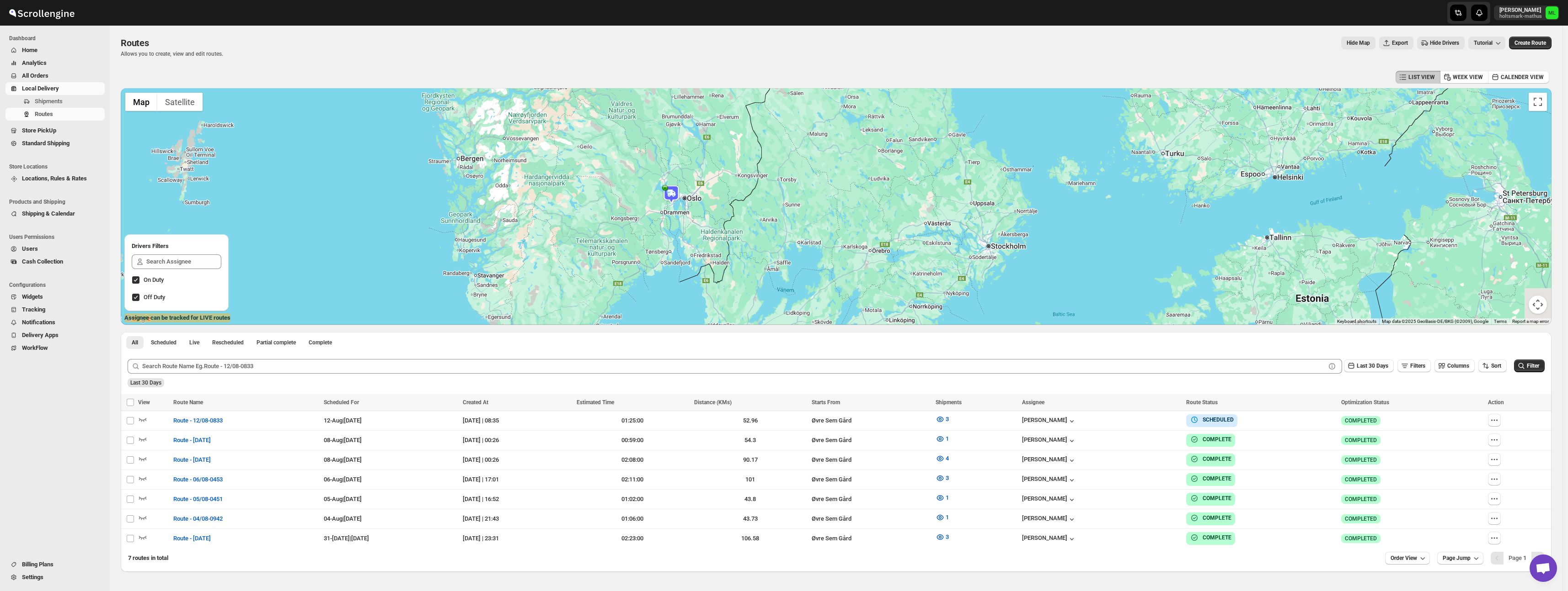
drag, startPoint x: 700, startPoint y: 227, endPoint x: 708, endPoint y: 134, distance: 93.3
click at [708, 134] on div at bounding box center [835, 207] width 1431 height 237
